Goal: Transaction & Acquisition: Purchase product/service

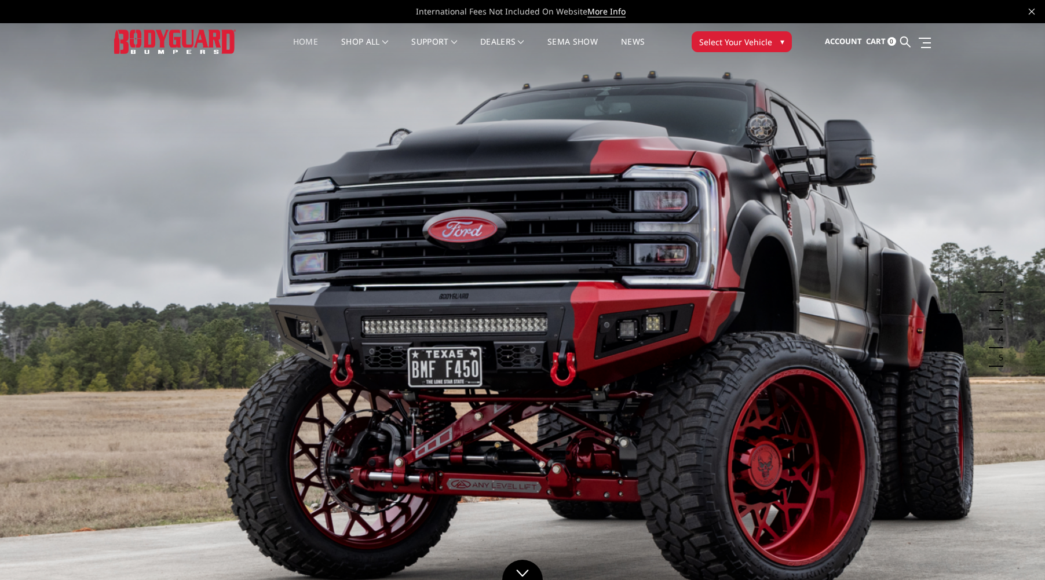
drag, startPoint x: 903, startPoint y: 39, endPoint x: 895, endPoint y: 42, distance: 8.6
click at [905, 38] on icon at bounding box center [905, 41] width 10 height 10
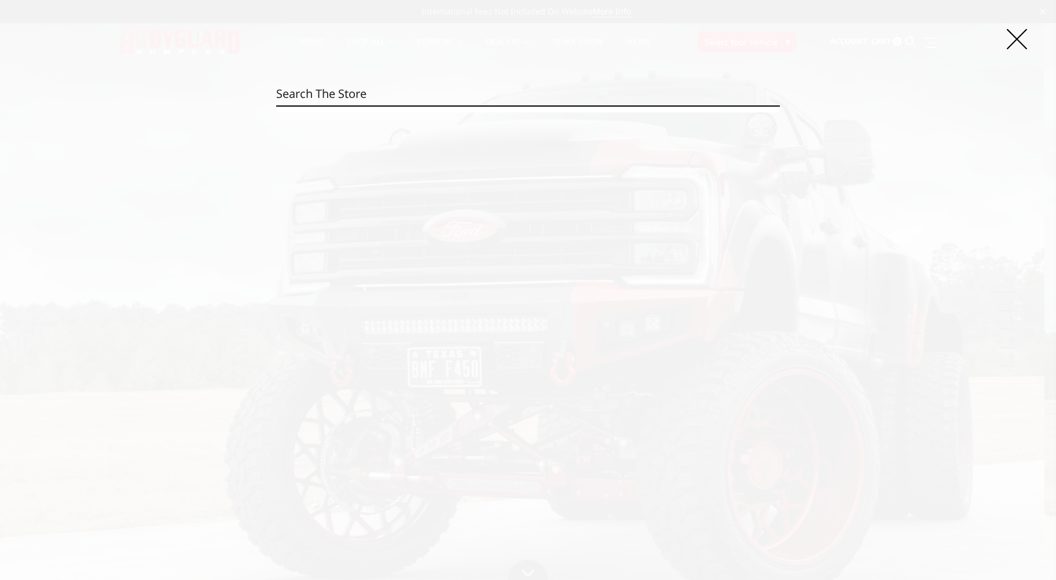
click at [475, 98] on input "Search" at bounding box center [528, 93] width 504 height 23
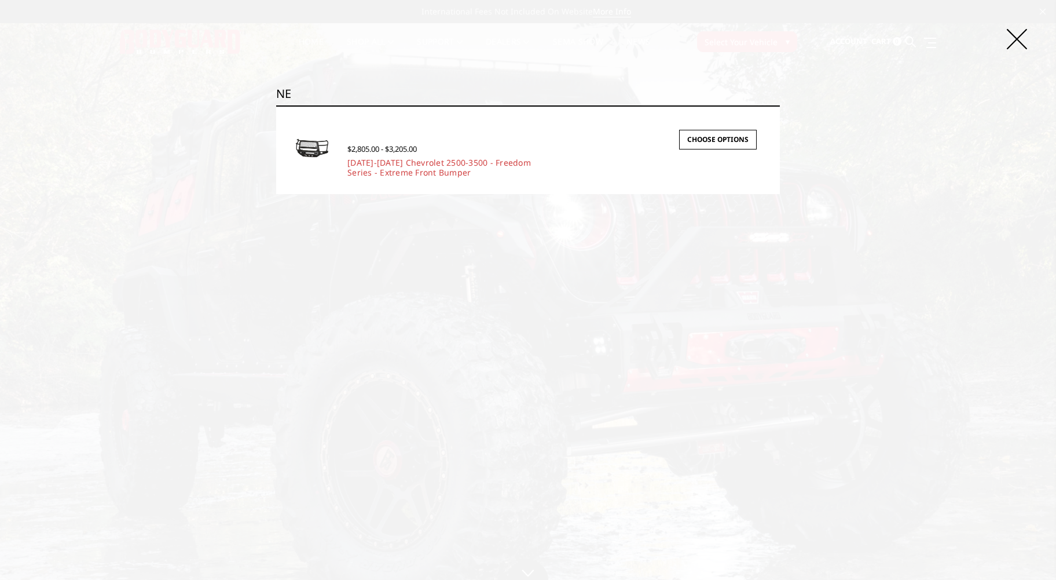
type input "N"
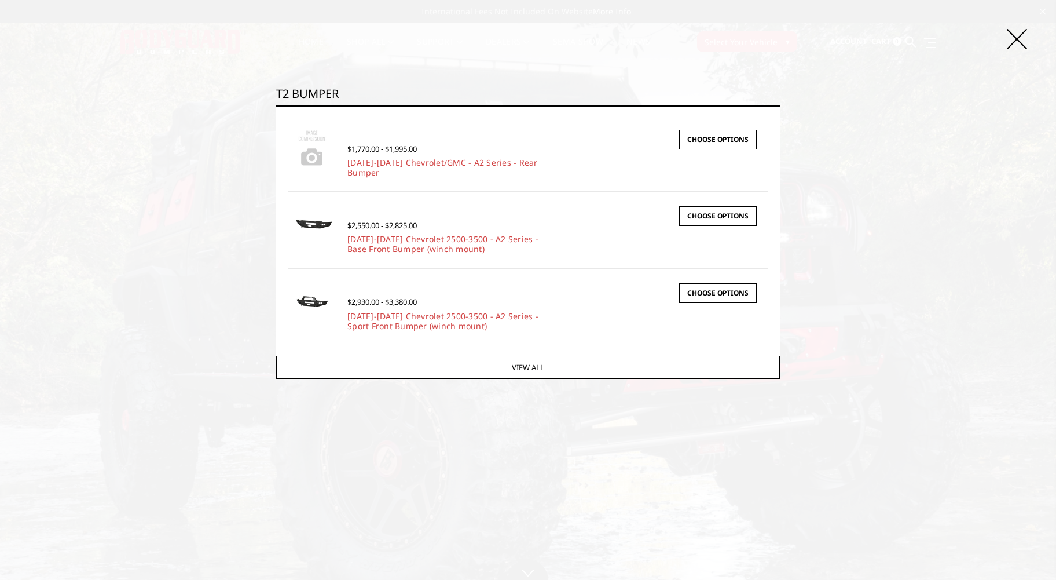
type input "T2 BUMPER"
click at [1019, 42] on icon at bounding box center [1017, 39] width 20 height 20
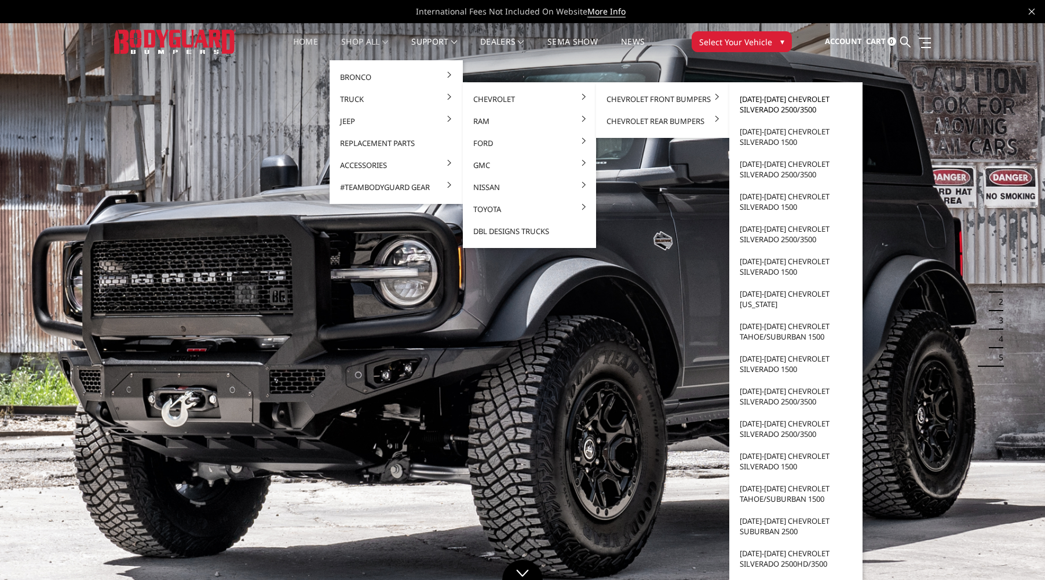
click at [775, 103] on link "[DATE]-[DATE] Chevrolet Silverado 2500/3500" at bounding box center [796, 104] width 124 height 32
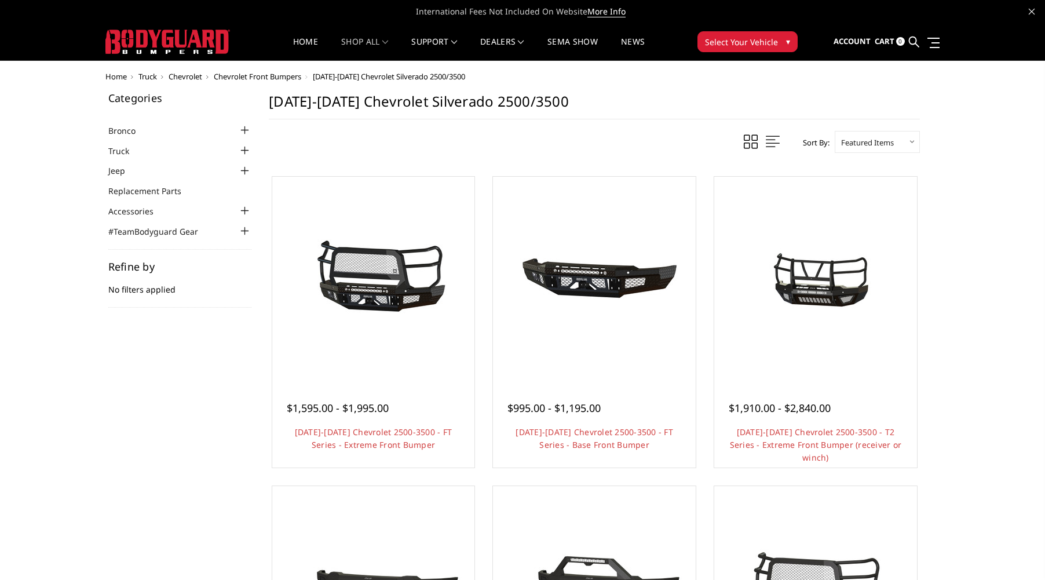
click at [851, 306] on img at bounding box center [815, 277] width 185 height 139
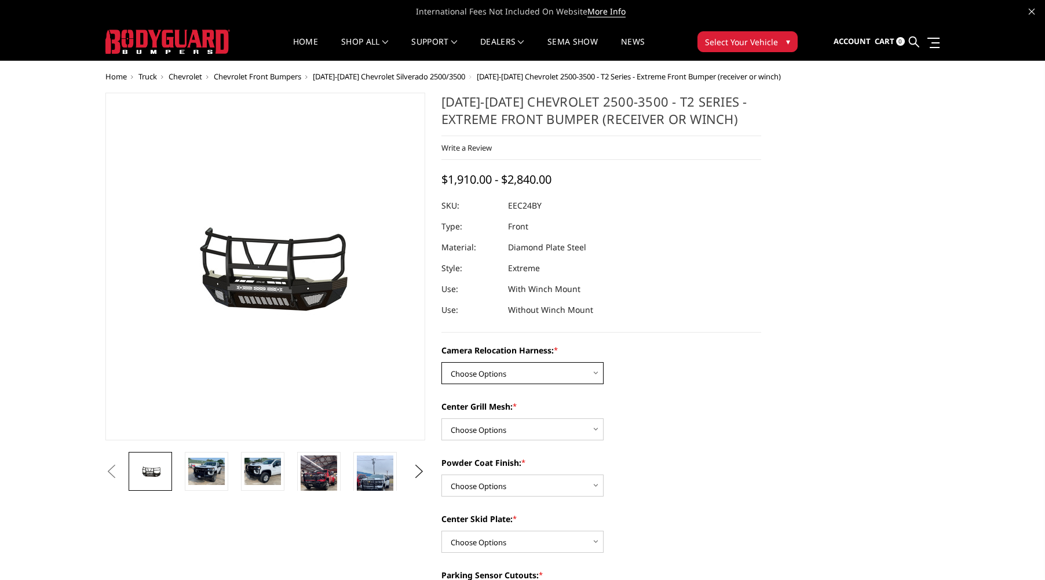
click at [579, 373] on select "Choose Options Without camera harness With camera harness" at bounding box center [522, 373] width 162 height 22
select select "3731"
click at [441, 362] on select "Choose Options Without camera harness With camera harness" at bounding box center [522, 373] width 162 height 22
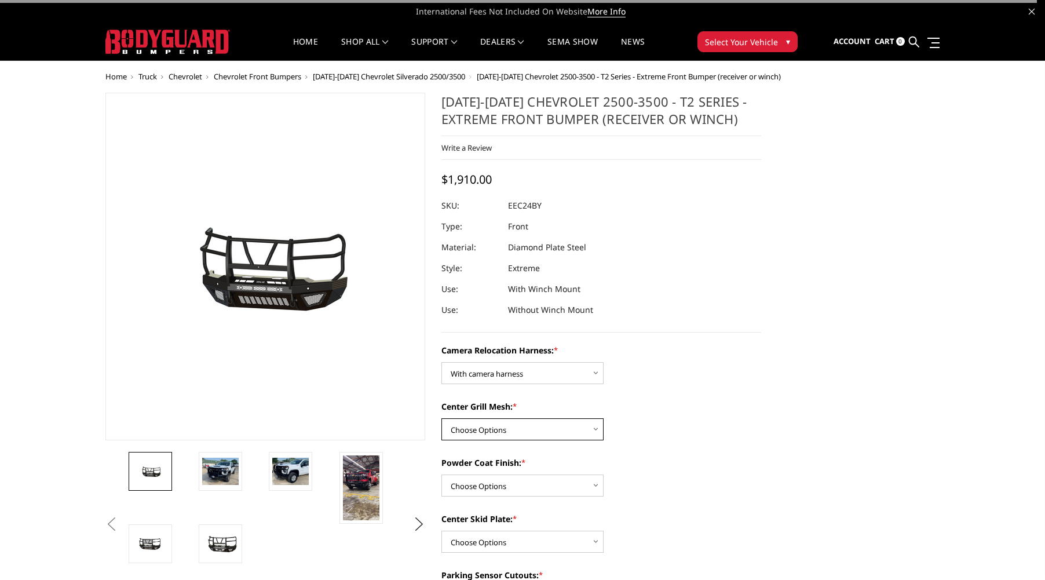
click at [587, 430] on select "Choose Options Without expanded metal With expanded metal" at bounding box center [522, 429] width 162 height 22
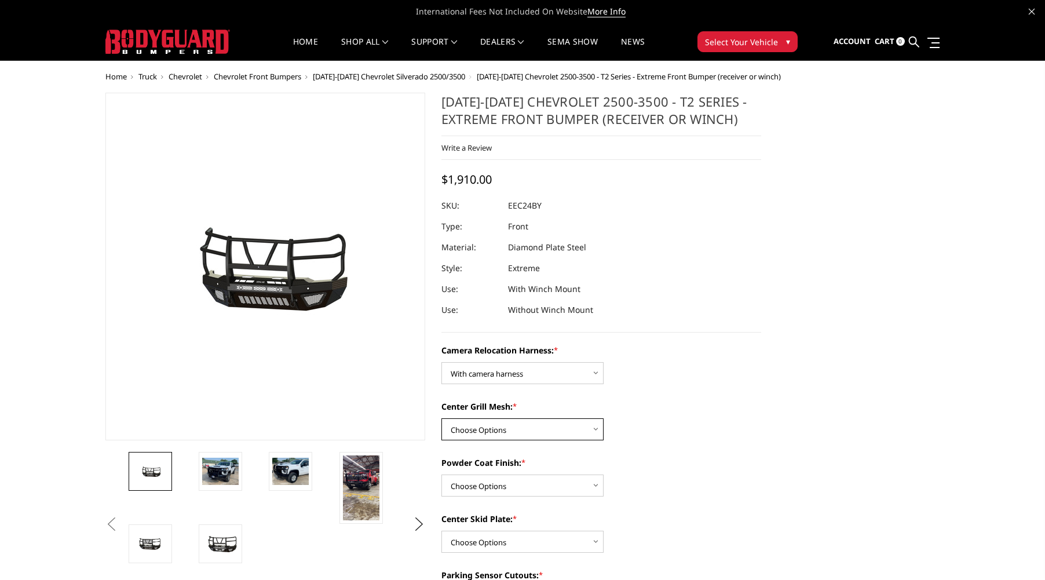
select select "3730"
click at [441, 418] on select "Choose Options Without expanded metal With expanded metal" at bounding box center [522, 429] width 162 height 22
click at [590, 488] on select "Choose Options Textured Black Powder Coat Gloss Black Powder Coat Bare Metal" at bounding box center [522, 485] width 162 height 22
select select "3728"
click at [441, 474] on select "Choose Options Textured Black Powder Coat Gloss Black Powder Coat Bare Metal" at bounding box center [522, 485] width 162 height 22
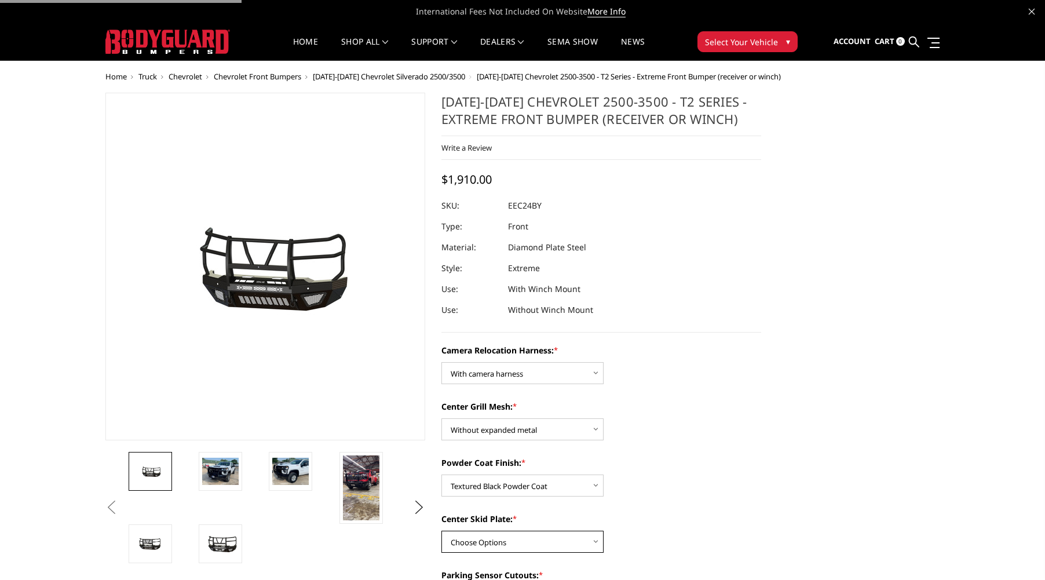
click at [580, 537] on select "Choose Options Winch Mount Skid Plate Standard Skid Plate (included) 2" Receive…" at bounding box center [522, 541] width 162 height 22
select select "3724"
click at [441, 530] on select "Choose Options Winch Mount Skid Plate Standard Skid Plate (included) 2" Receive…" at bounding box center [522, 541] width 162 height 22
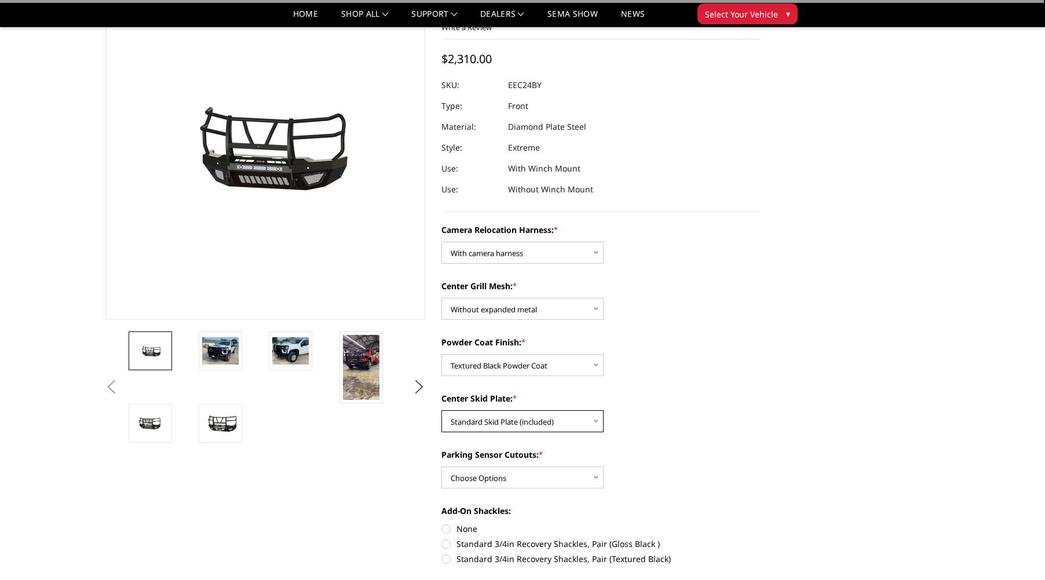
scroll to position [154, 0]
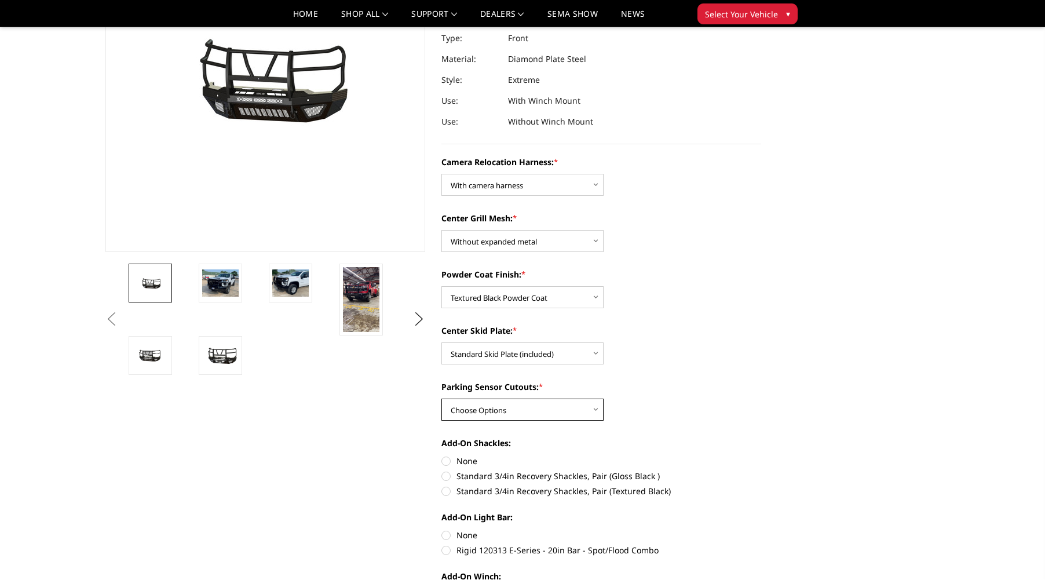
click at [581, 407] on select "Choose Options Yes - With Parking Sensor Cutouts" at bounding box center [522, 409] width 162 height 22
select select "3722"
click at [441, 398] on select "Choose Options Yes - With Parking Sensor Cutouts" at bounding box center [522, 409] width 162 height 22
click at [446, 461] on label "None" at bounding box center [601, 461] width 320 height 12
click at [442, 455] on input "None" at bounding box center [441, 455] width 1 height 1
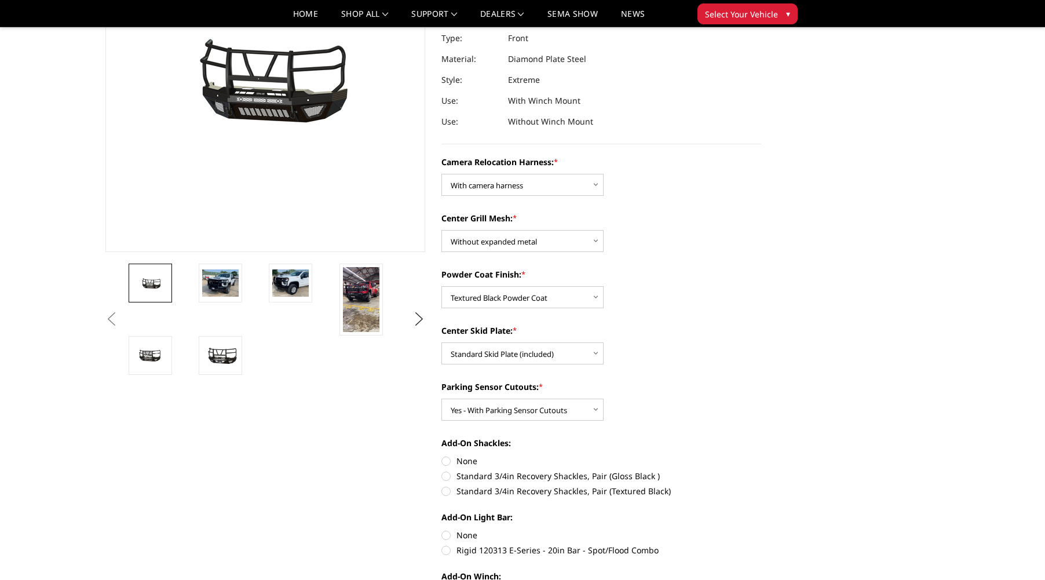
radio input "true"
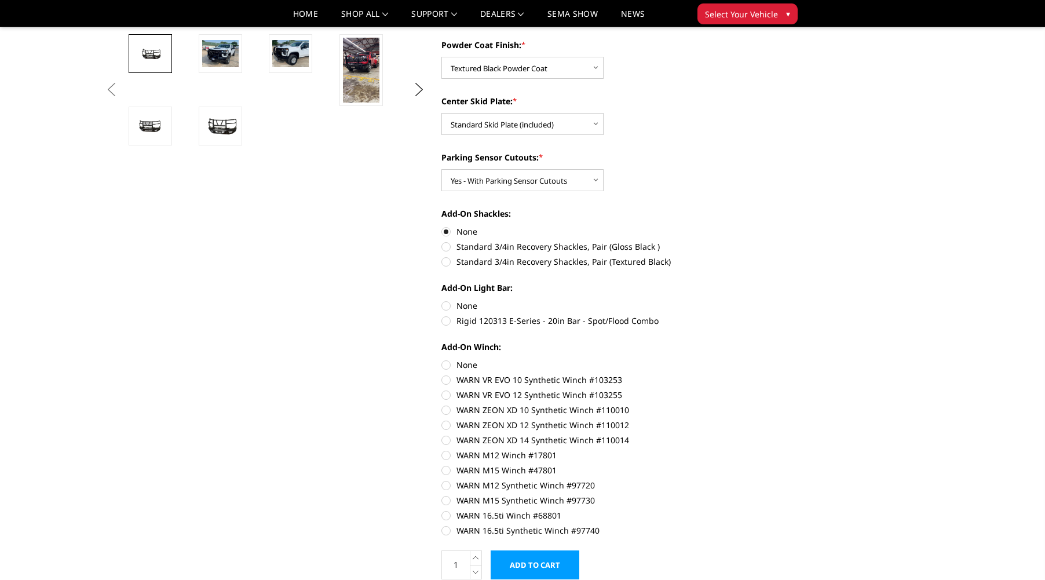
scroll to position [386, 0]
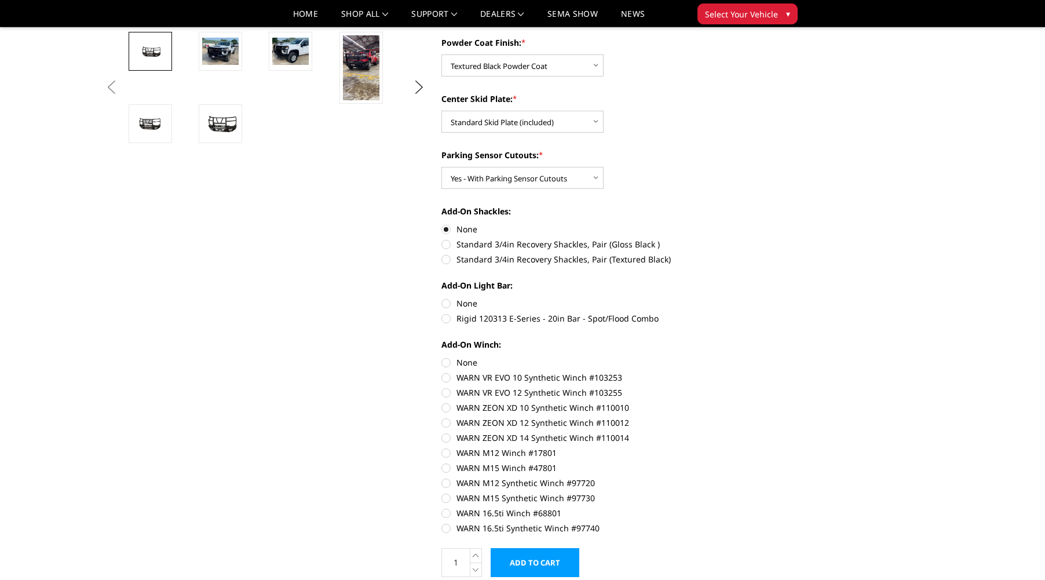
click at [447, 299] on label "None" at bounding box center [601, 303] width 320 height 12
click at [442, 298] on input "None" at bounding box center [441, 297] width 1 height 1
radio input "true"
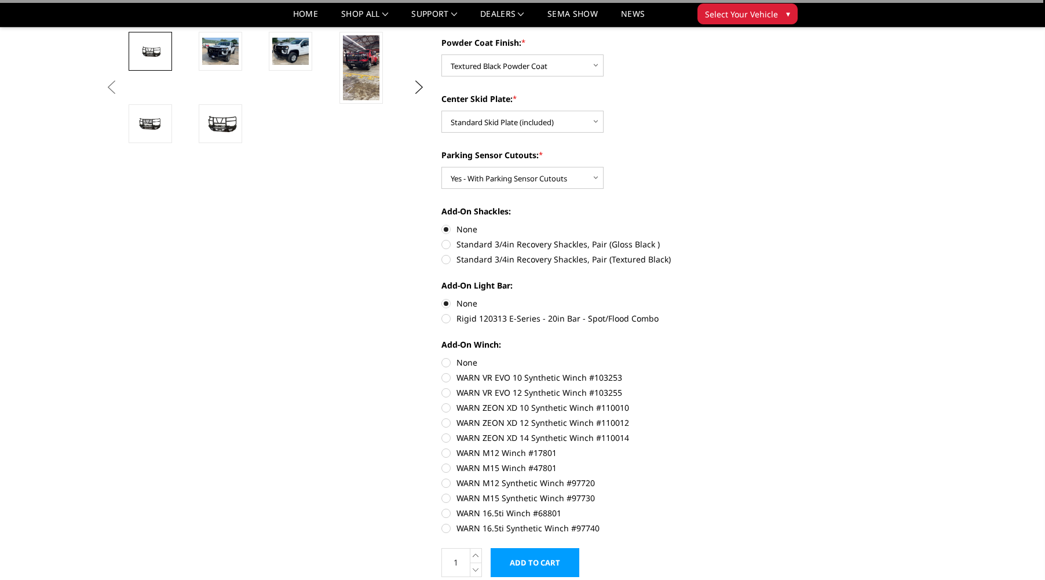
click at [444, 358] on label "None" at bounding box center [601, 362] width 320 height 12
click at [442, 357] on input "None" at bounding box center [441, 356] width 1 height 1
radio input "true"
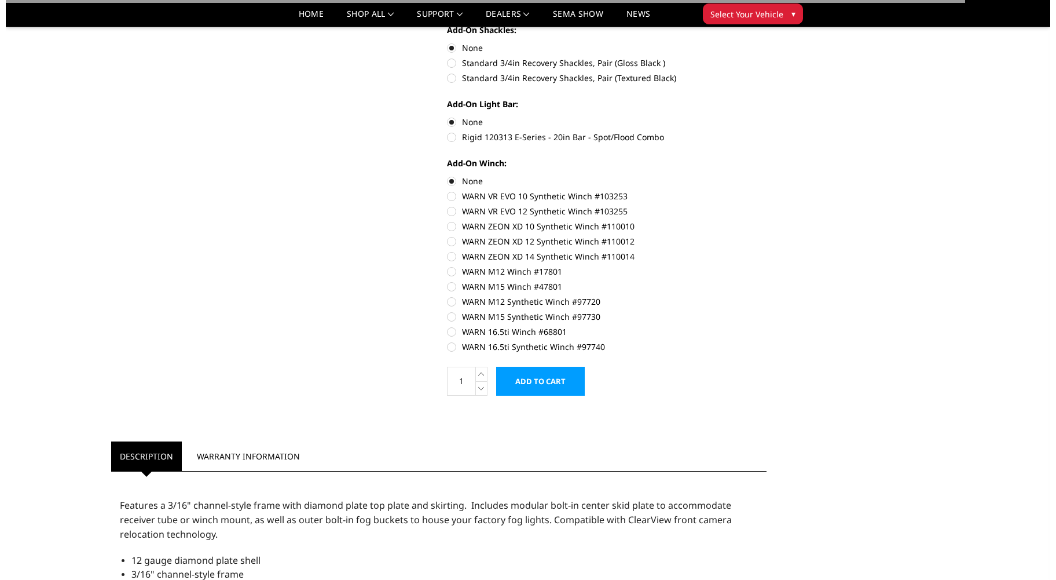
scroll to position [695, 0]
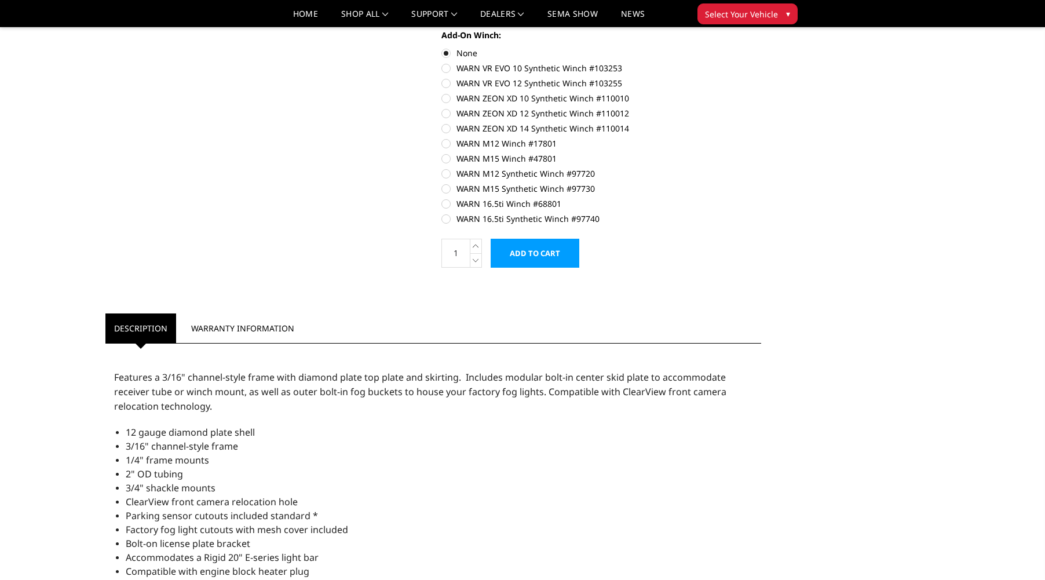
click at [535, 255] on input "Add to Cart" at bounding box center [535, 253] width 89 height 29
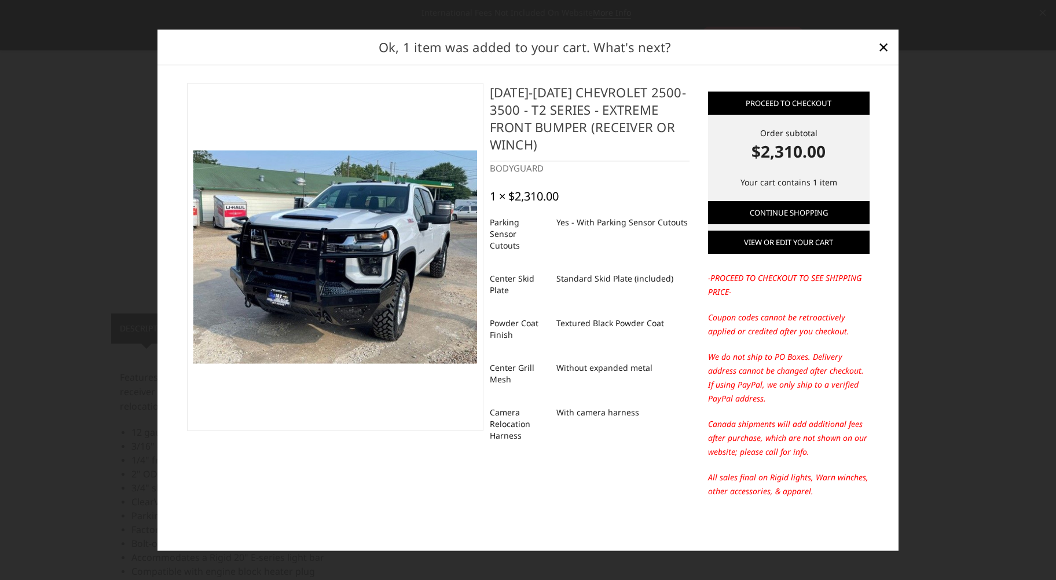
click at [796, 250] on link "View or edit your cart" at bounding box center [789, 241] width 162 height 23
click at [789, 246] on link "View or edit your cart" at bounding box center [789, 241] width 162 height 23
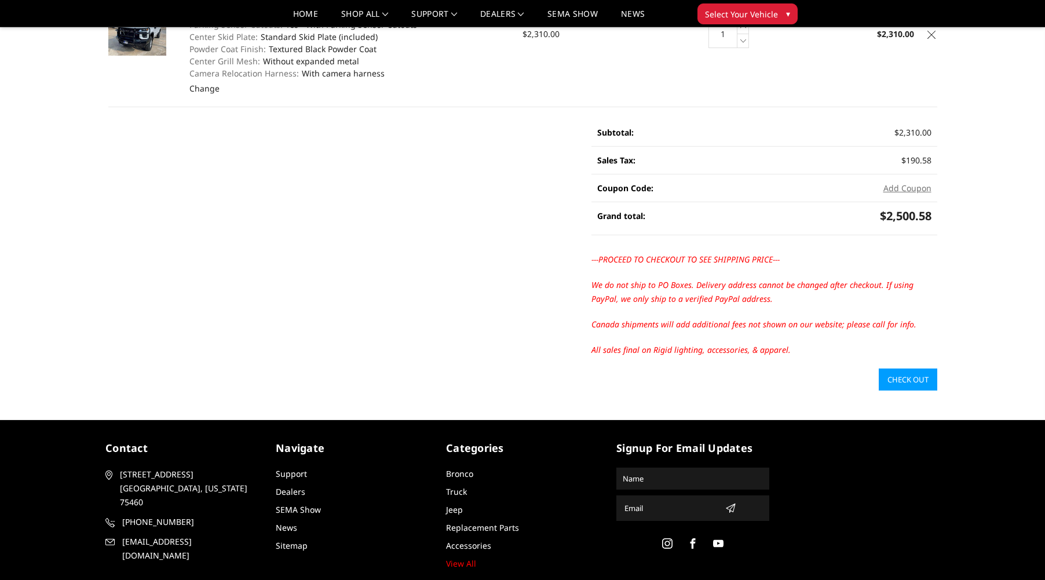
scroll to position [218, 0]
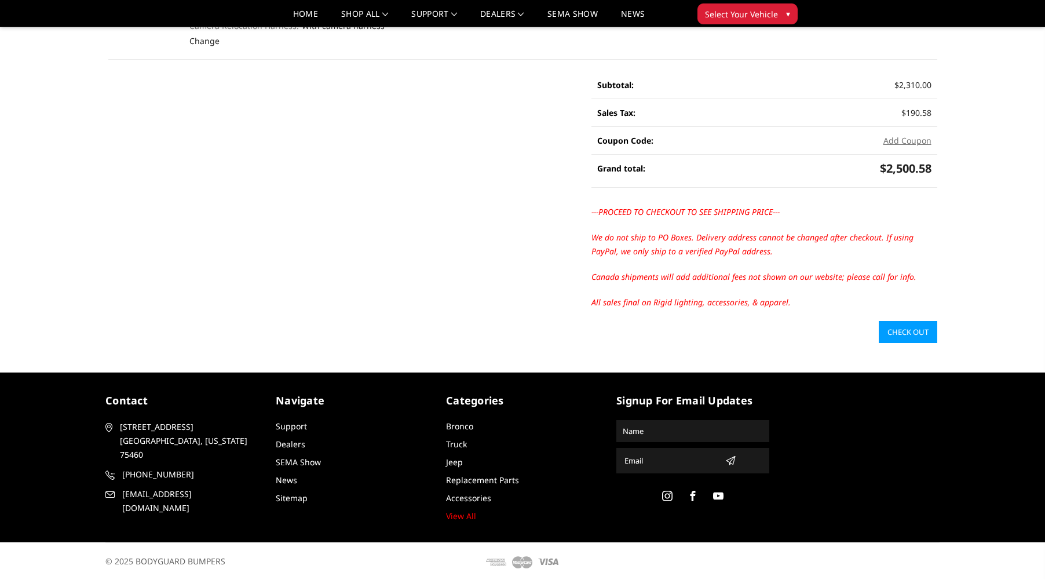
click at [910, 321] on link "Check out" at bounding box center [908, 332] width 58 height 22
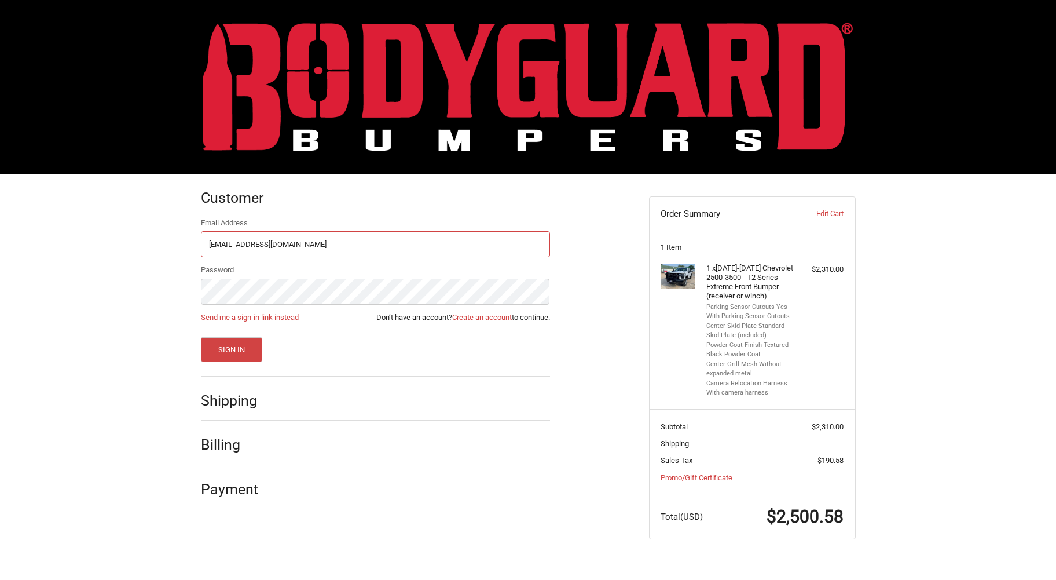
type input "[EMAIL_ADDRESS][DOMAIN_NAME]"
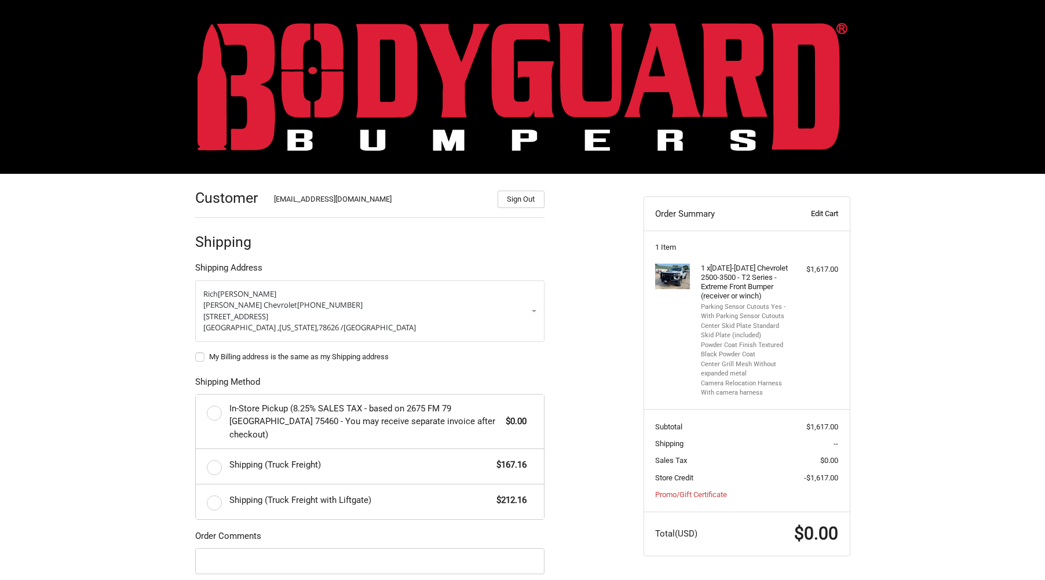
click at [826, 213] on link "Edit Cart" at bounding box center [809, 214] width 57 height 12
